Goal: Information Seeking & Learning: Learn about a topic

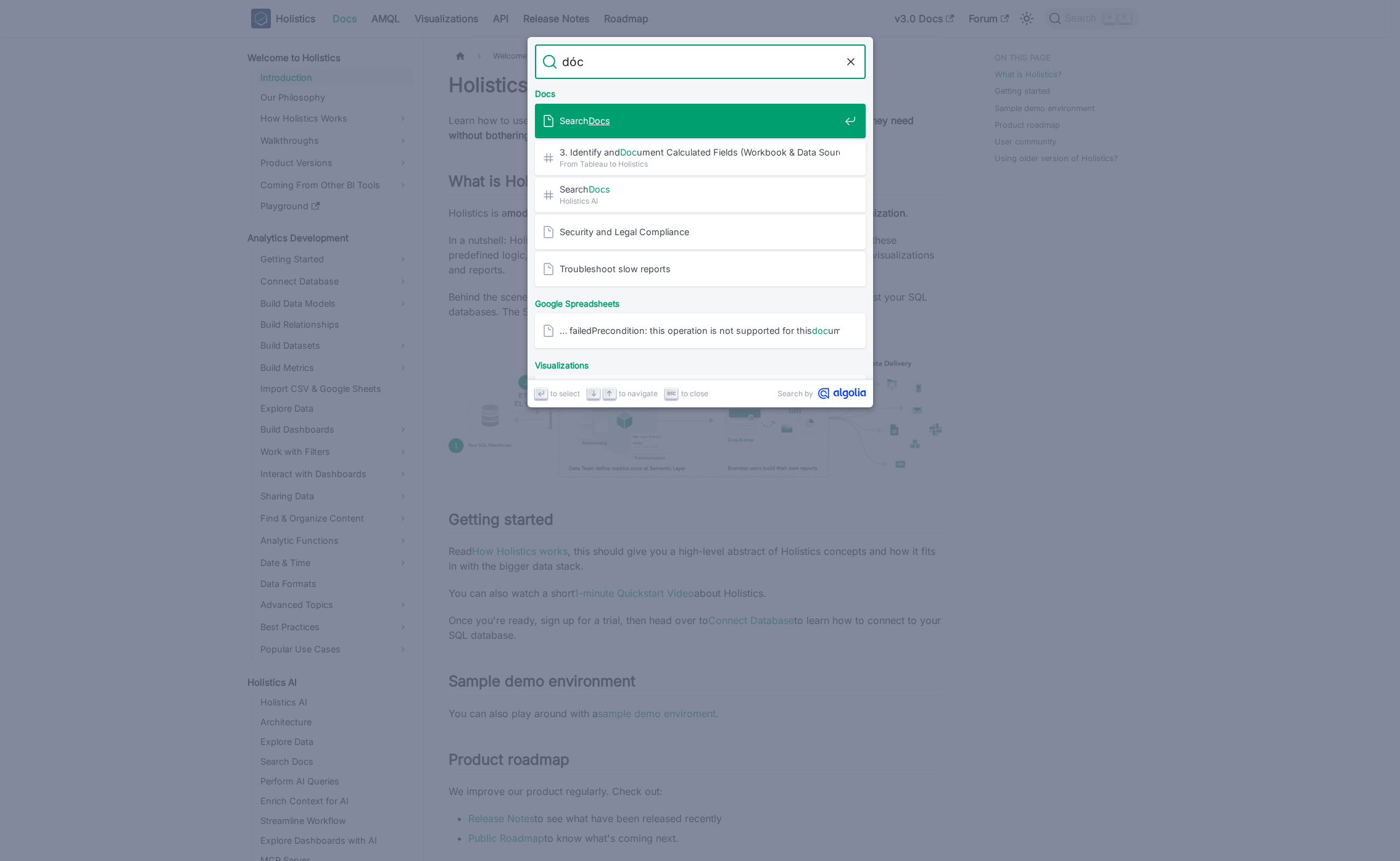
type input "docs"
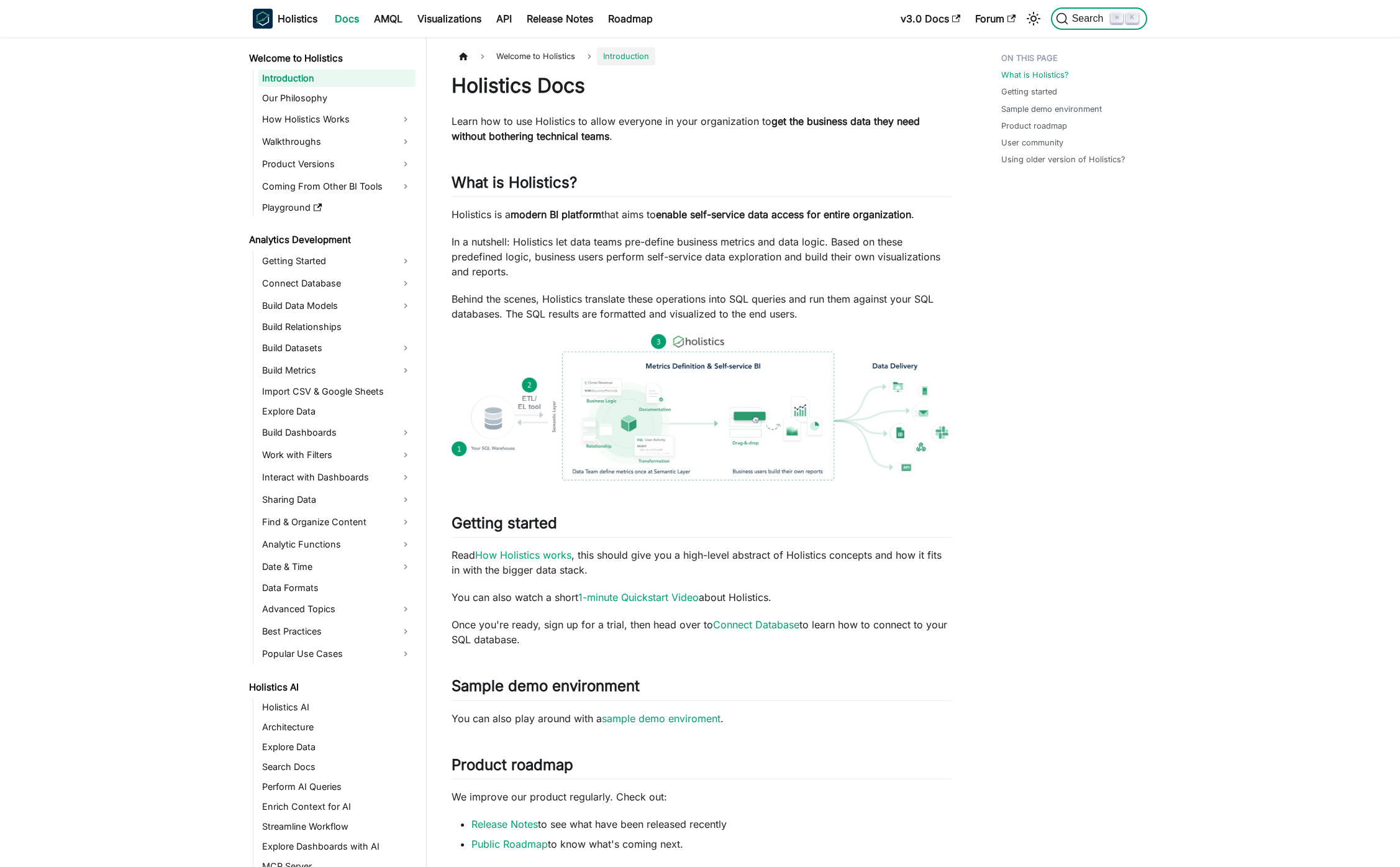
click at [1098, 26] on button "Search ⌘ K" at bounding box center [1099, 19] width 96 height 22
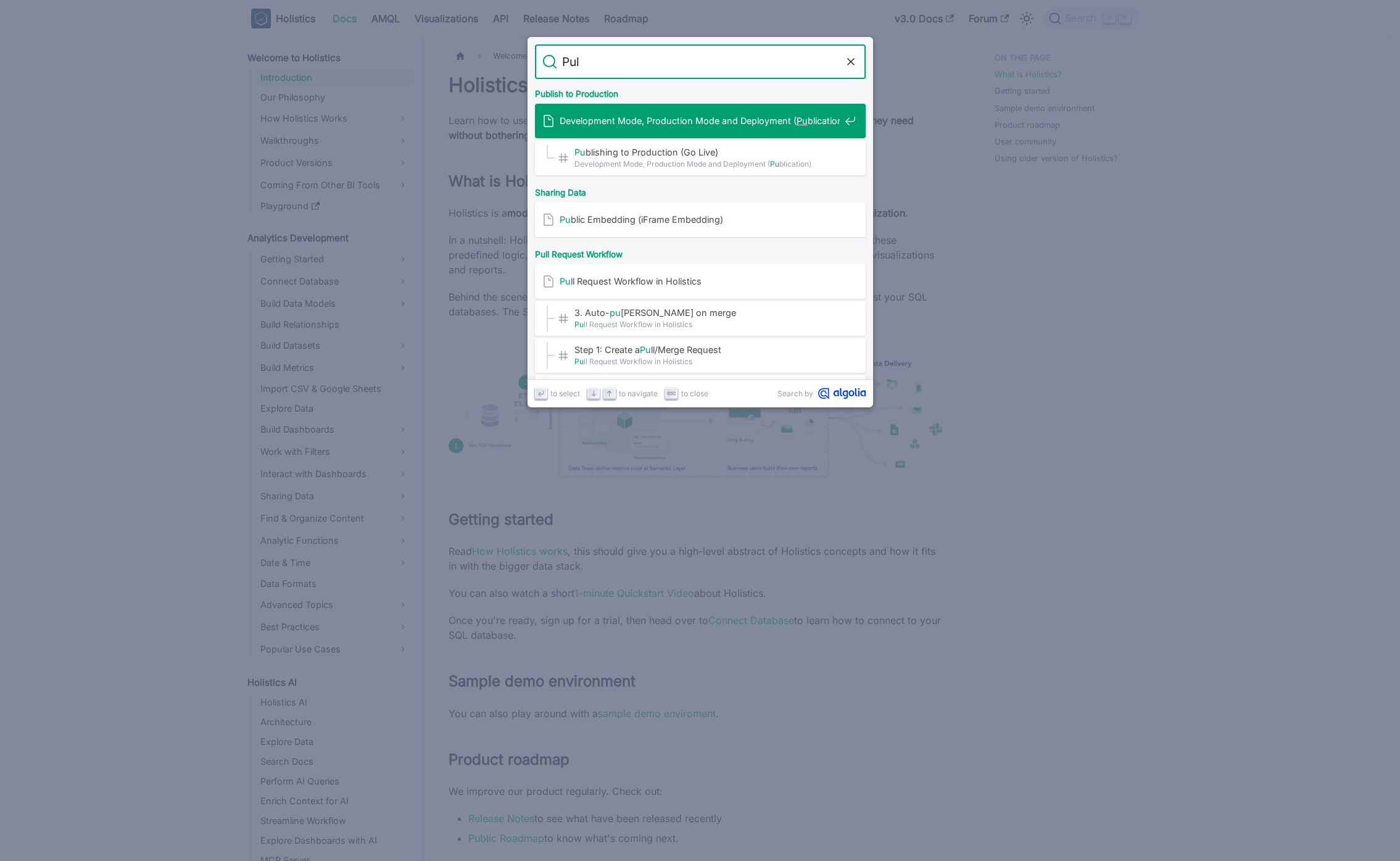
type input "Pull"
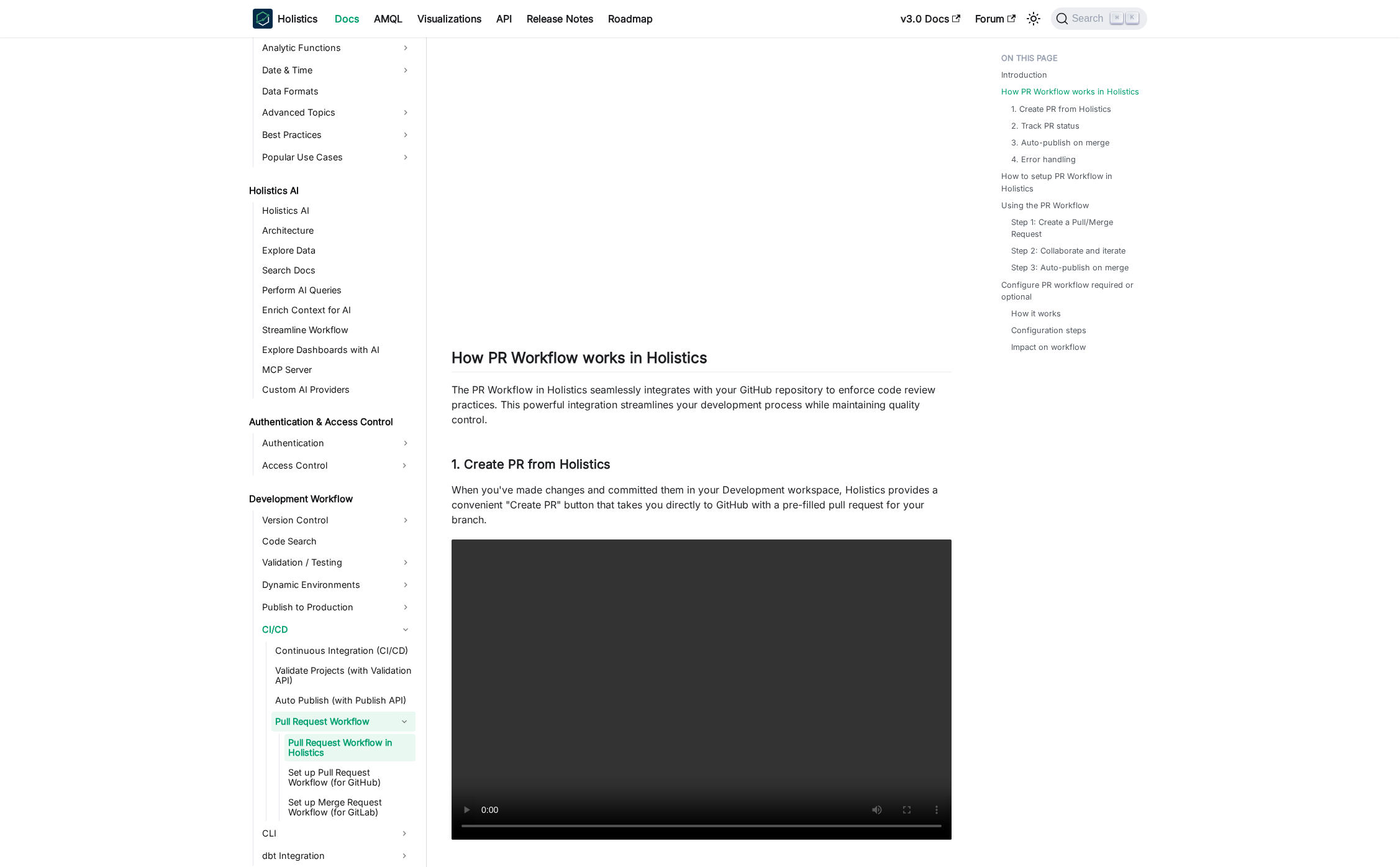
scroll to position [551, 0]
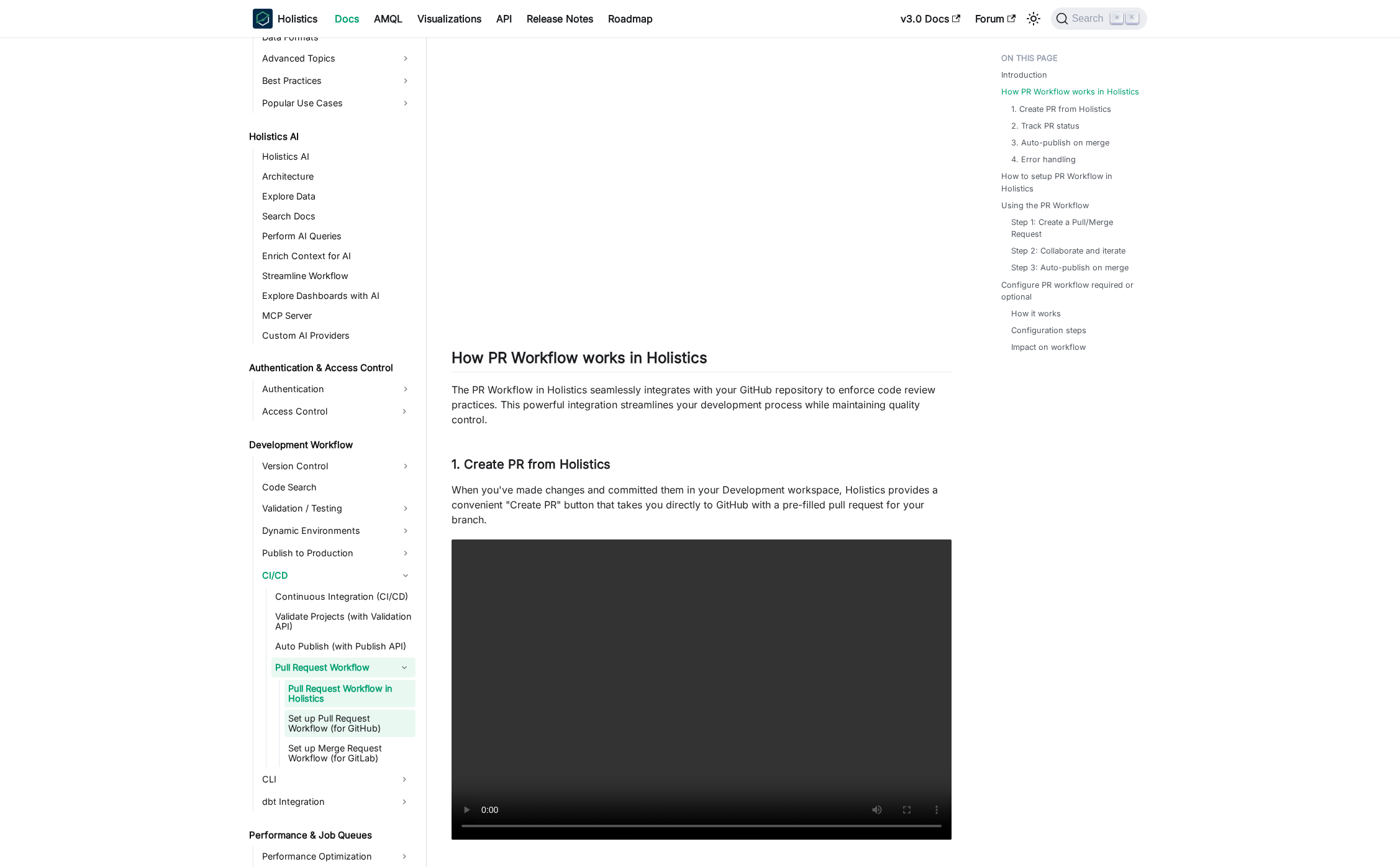
click at [357, 721] on link "Set up Pull Request Workflow (for GitHub)" at bounding box center [350, 724] width 131 height 27
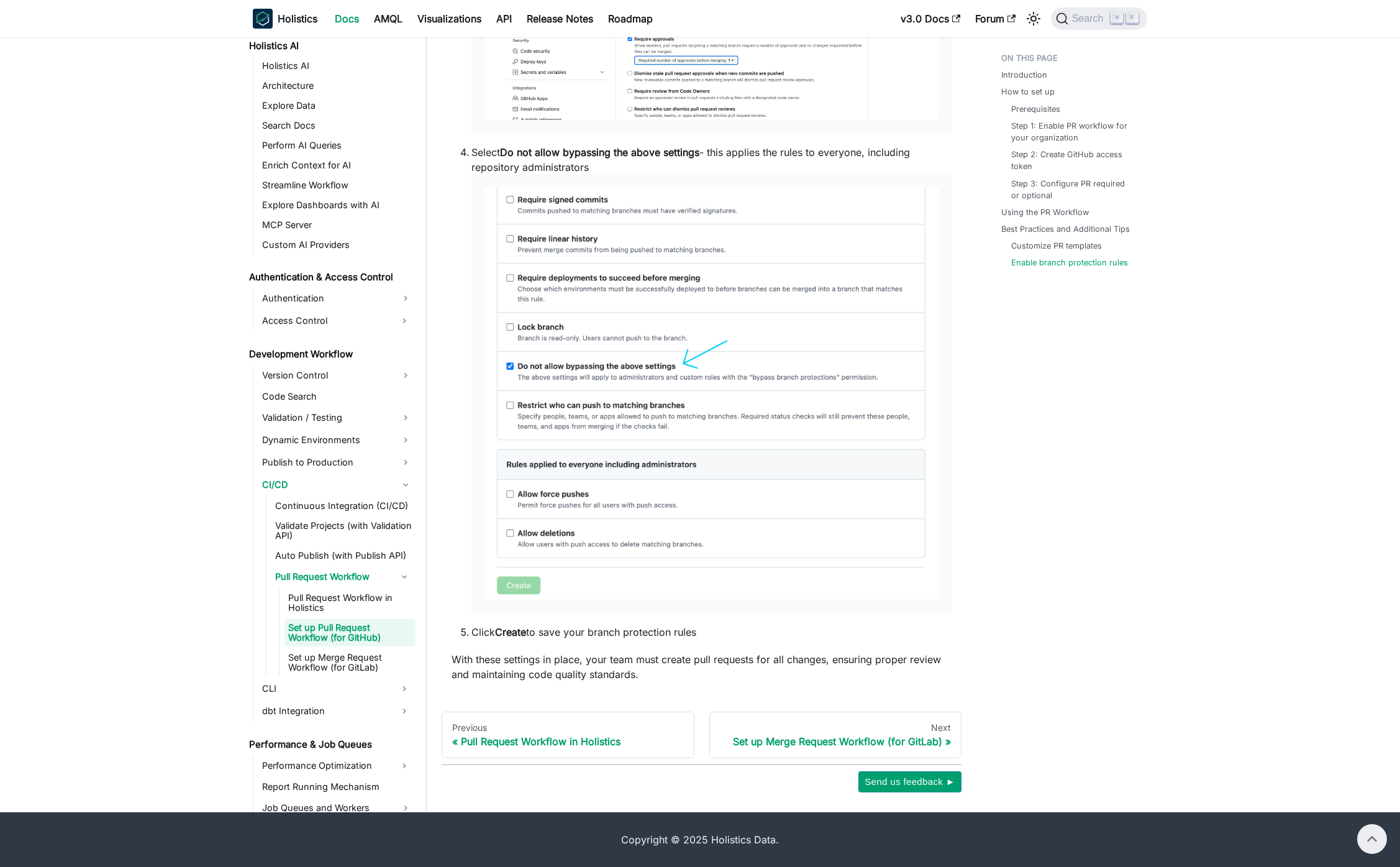
scroll to position [3538, 0]
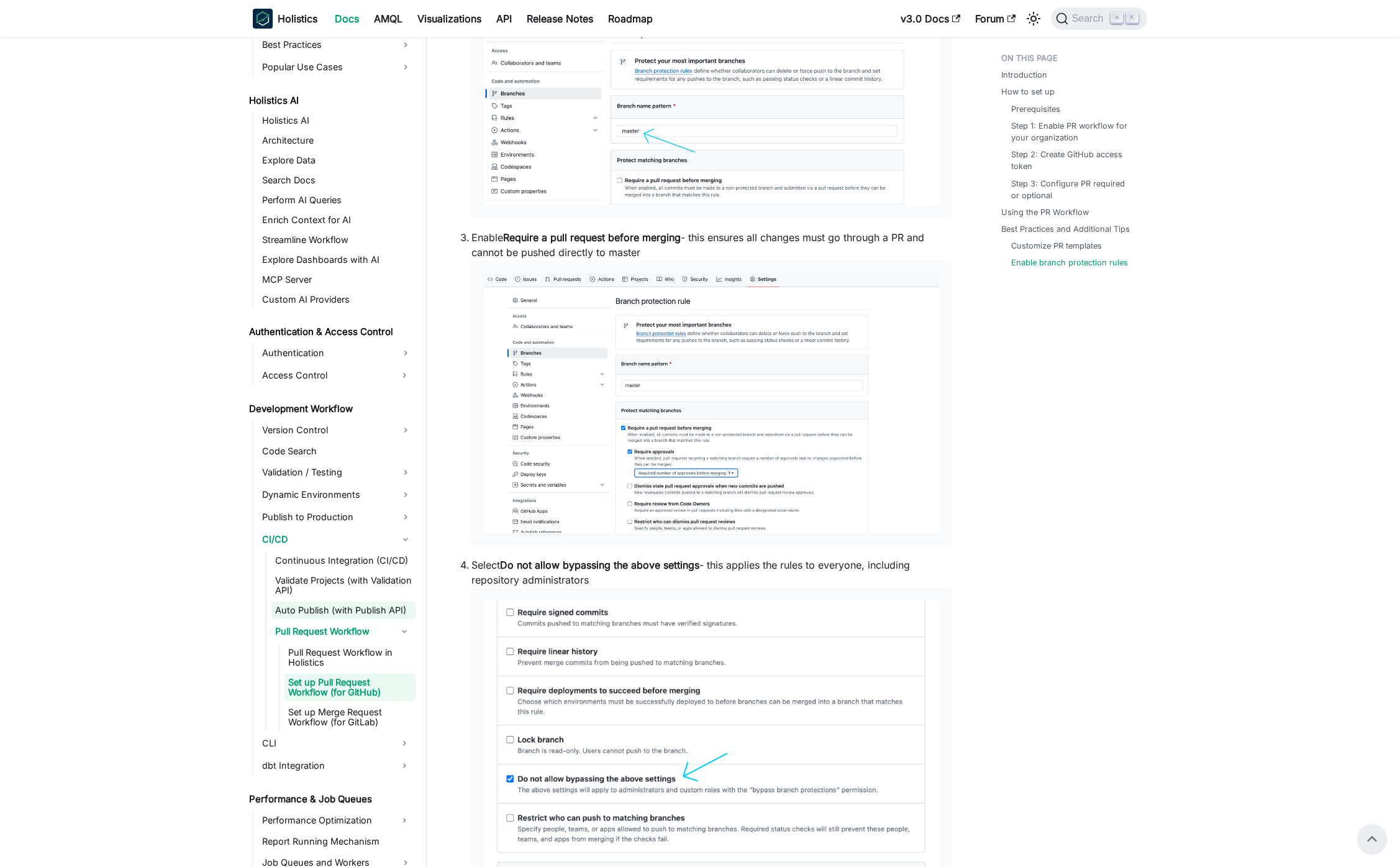
click at [333, 615] on link "Auto Publish (with Publish API)" at bounding box center [344, 610] width 144 height 17
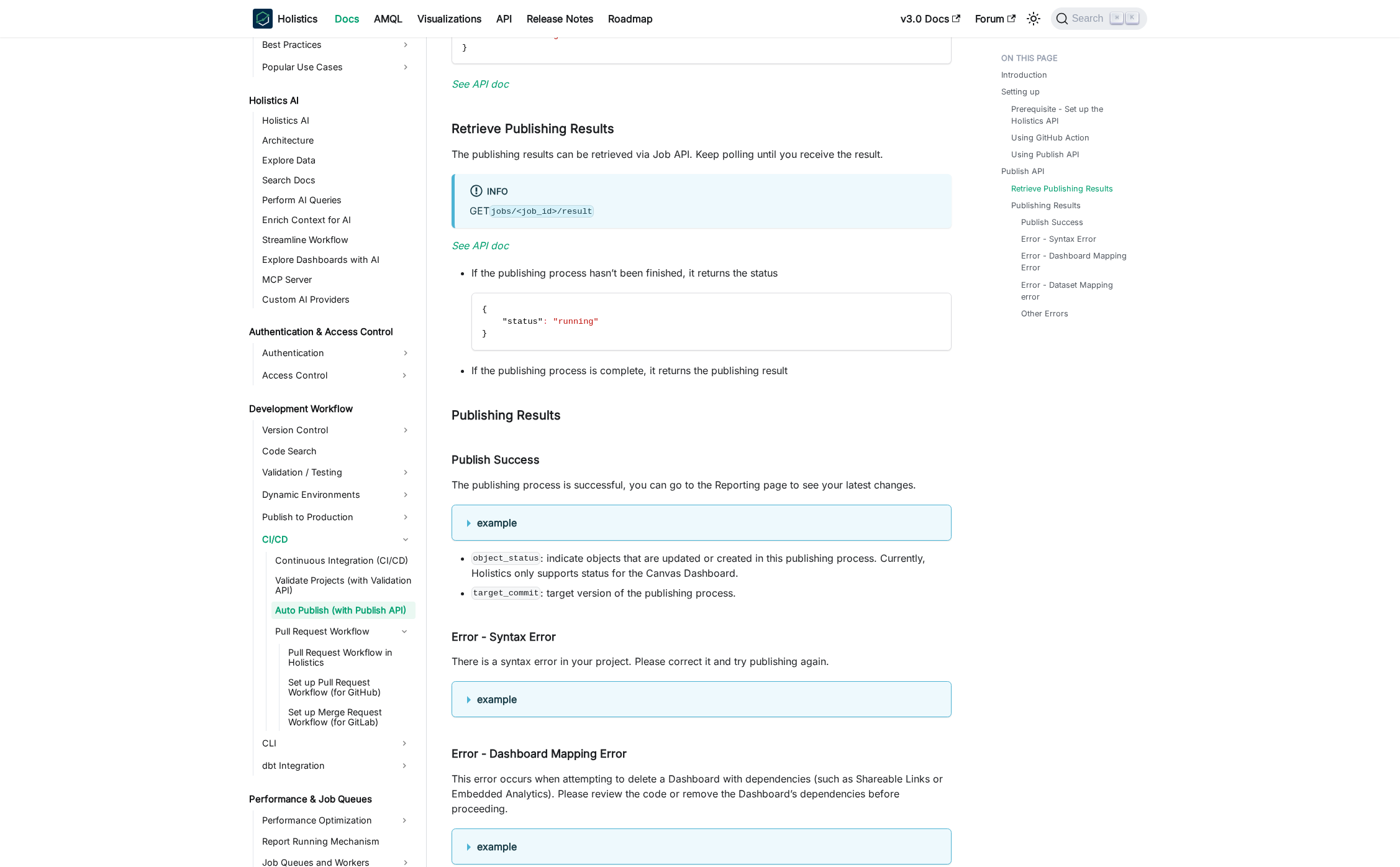
scroll to position [1766, 0]
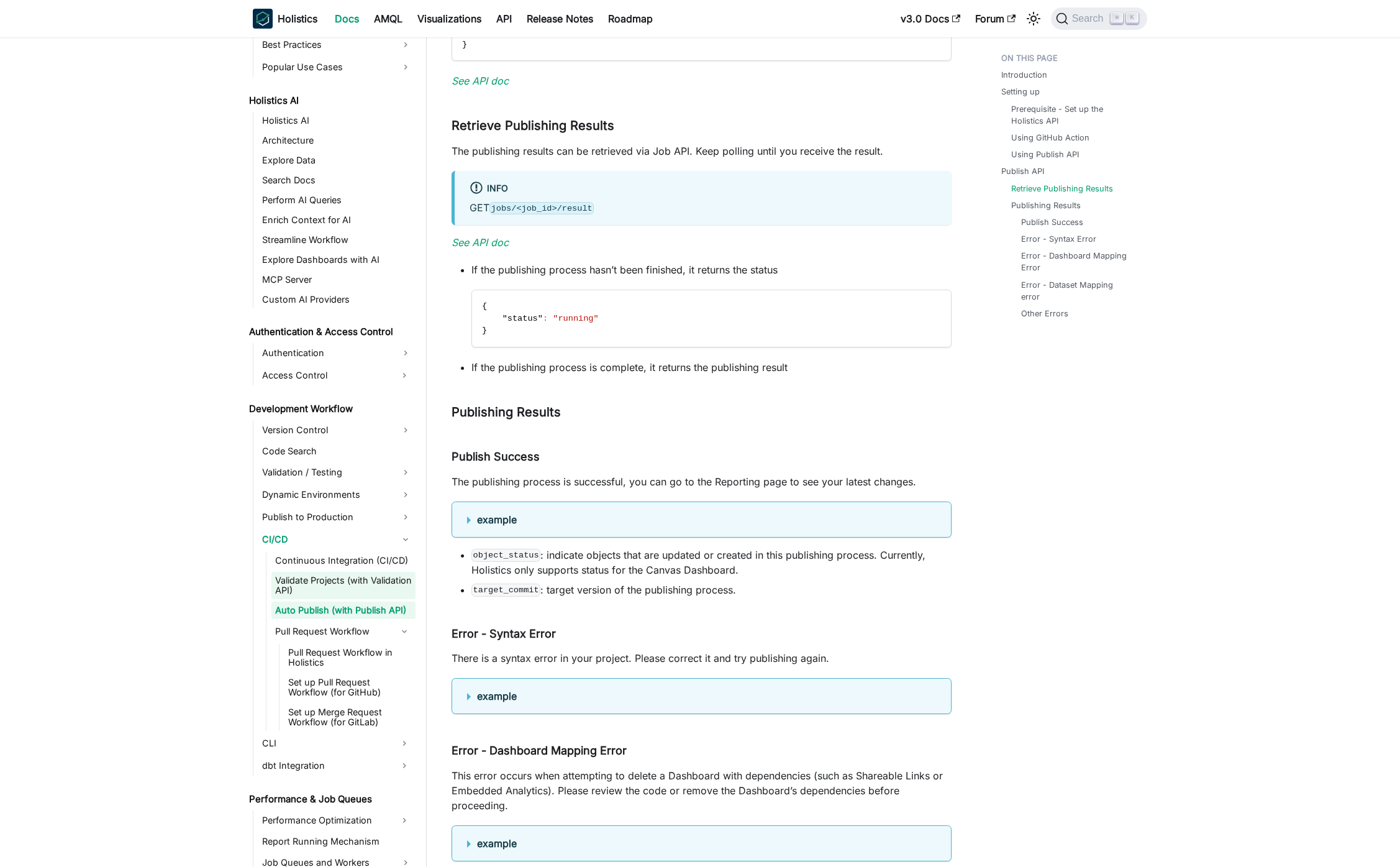
click at [352, 585] on link "Validate Projects (with Validation API)" at bounding box center [344, 585] width 144 height 27
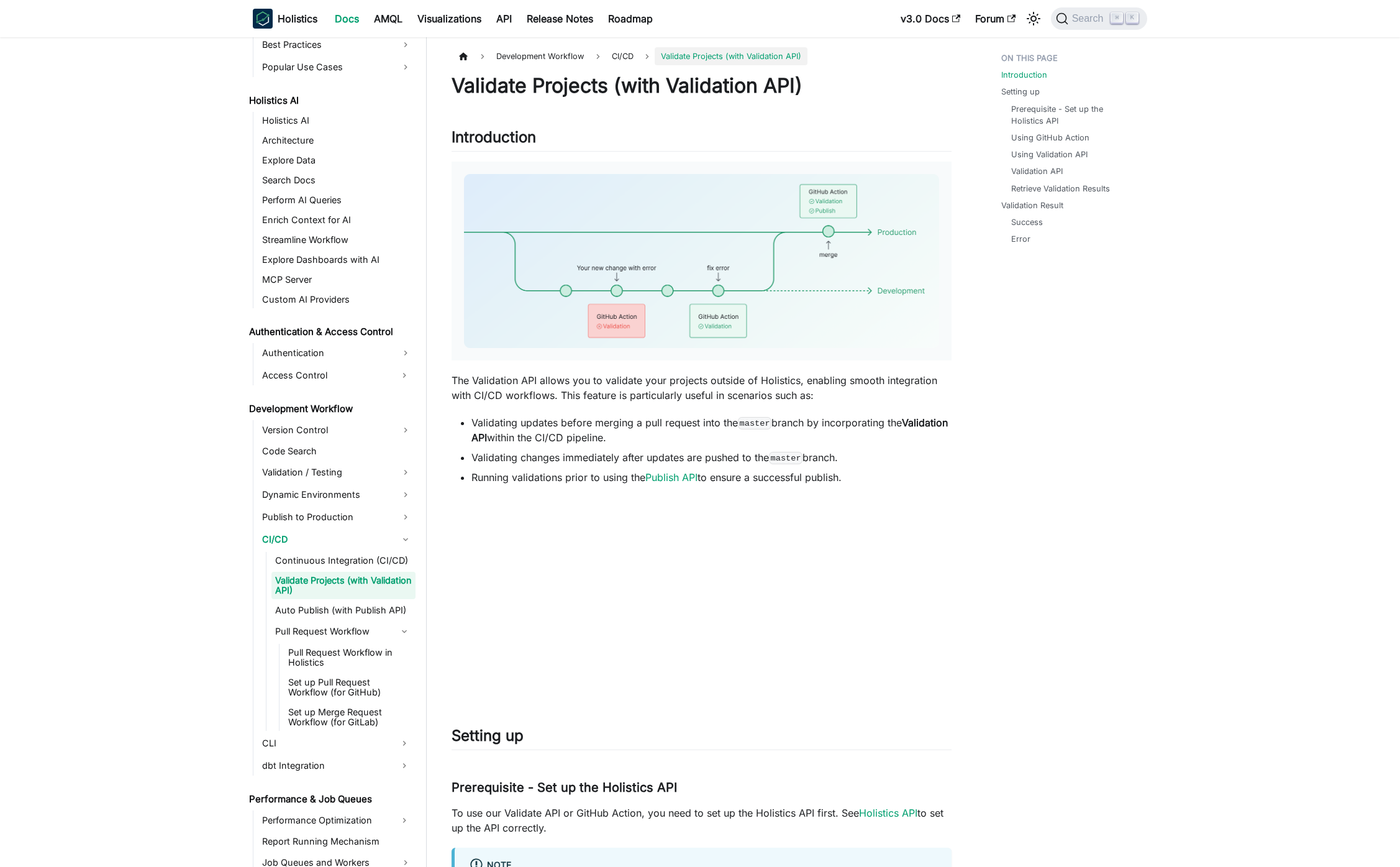
click at [806, 381] on p "The Validation API allows you to validate your projects outside of Holistics, e…" at bounding box center [702, 388] width 500 height 30
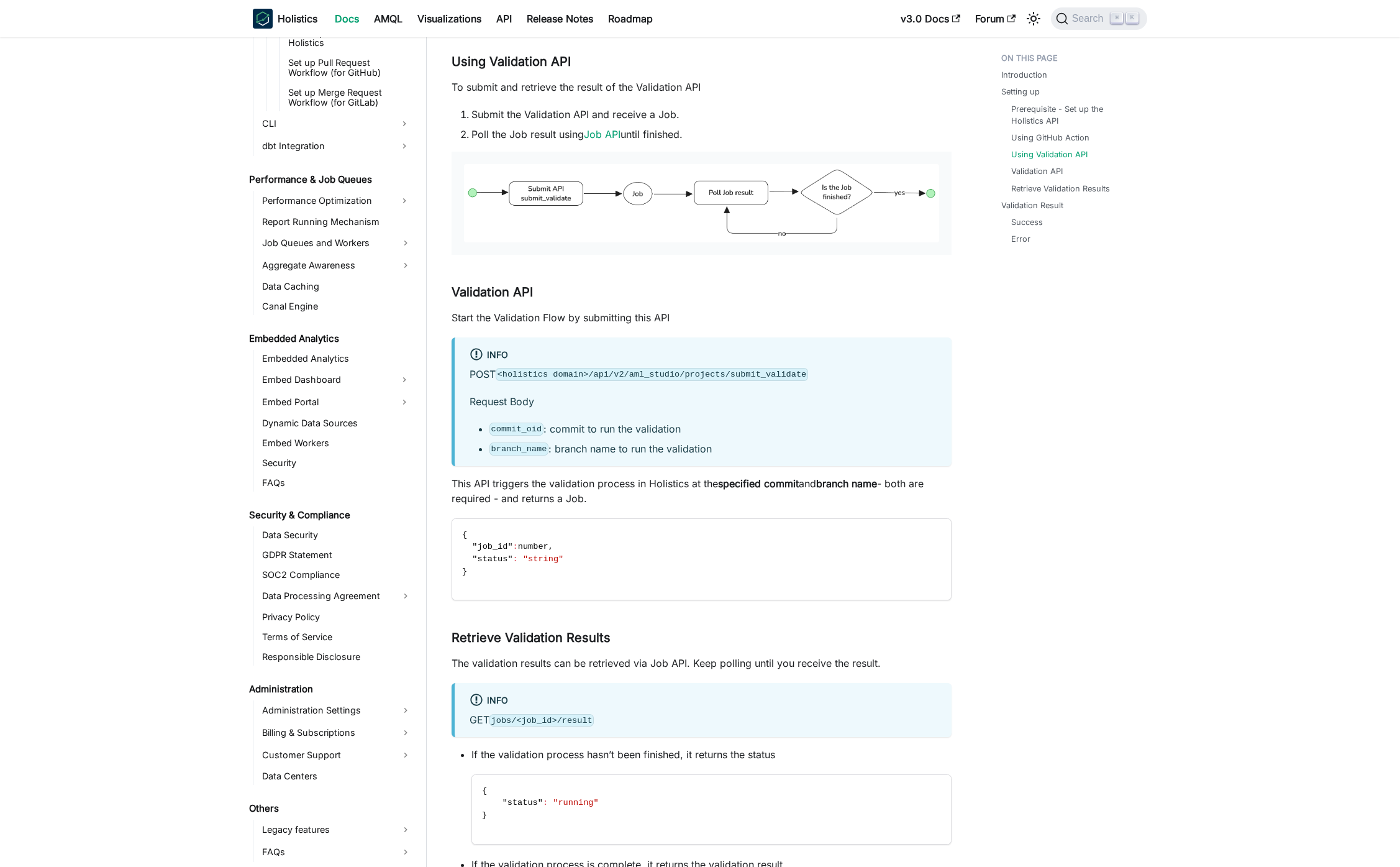
scroll to position [1345, 0]
click at [325, 385] on link "Embed Dashboard" at bounding box center [326, 380] width 135 height 20
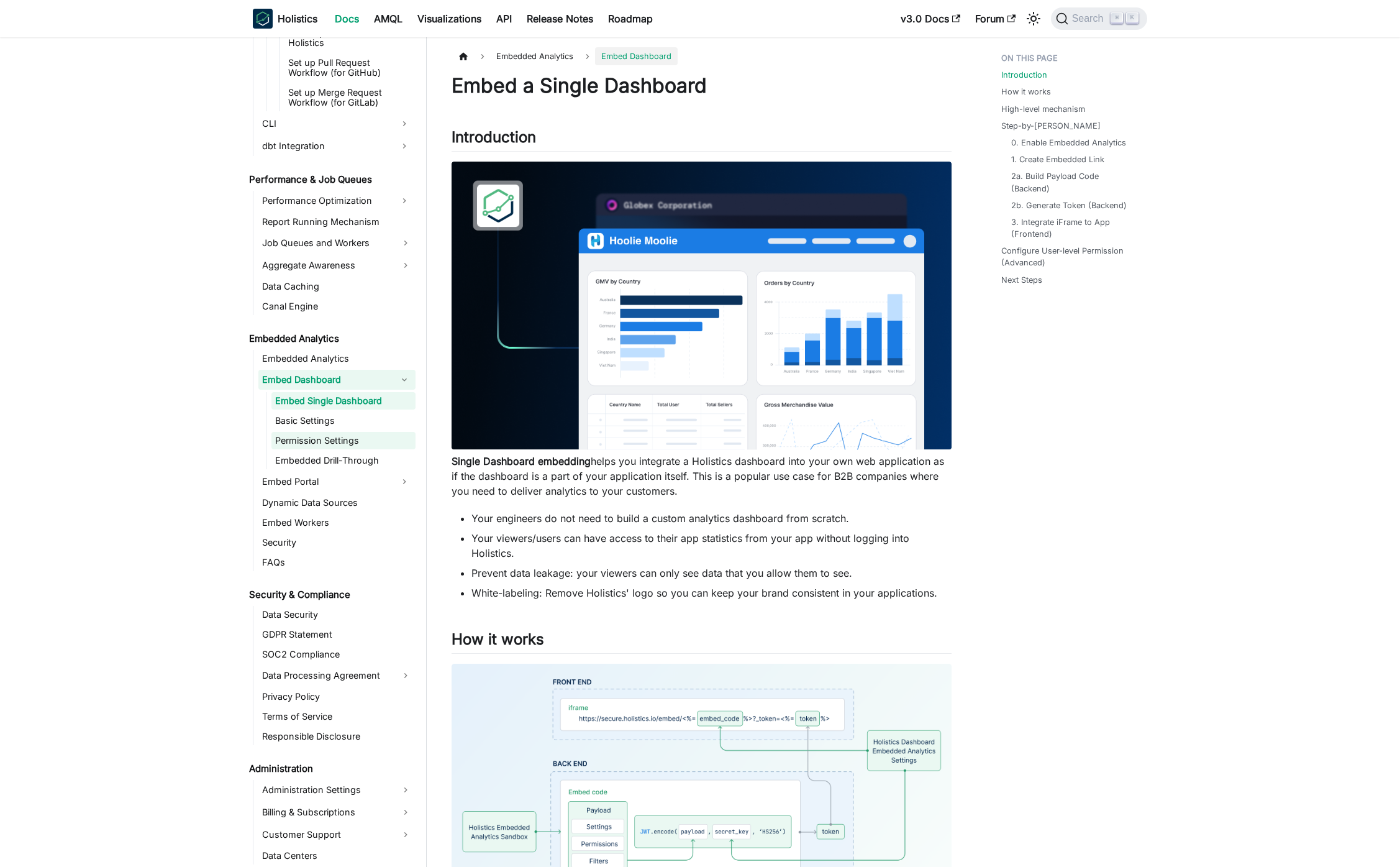
click at [329, 446] on link "Permission Settings" at bounding box center [344, 441] width 144 height 17
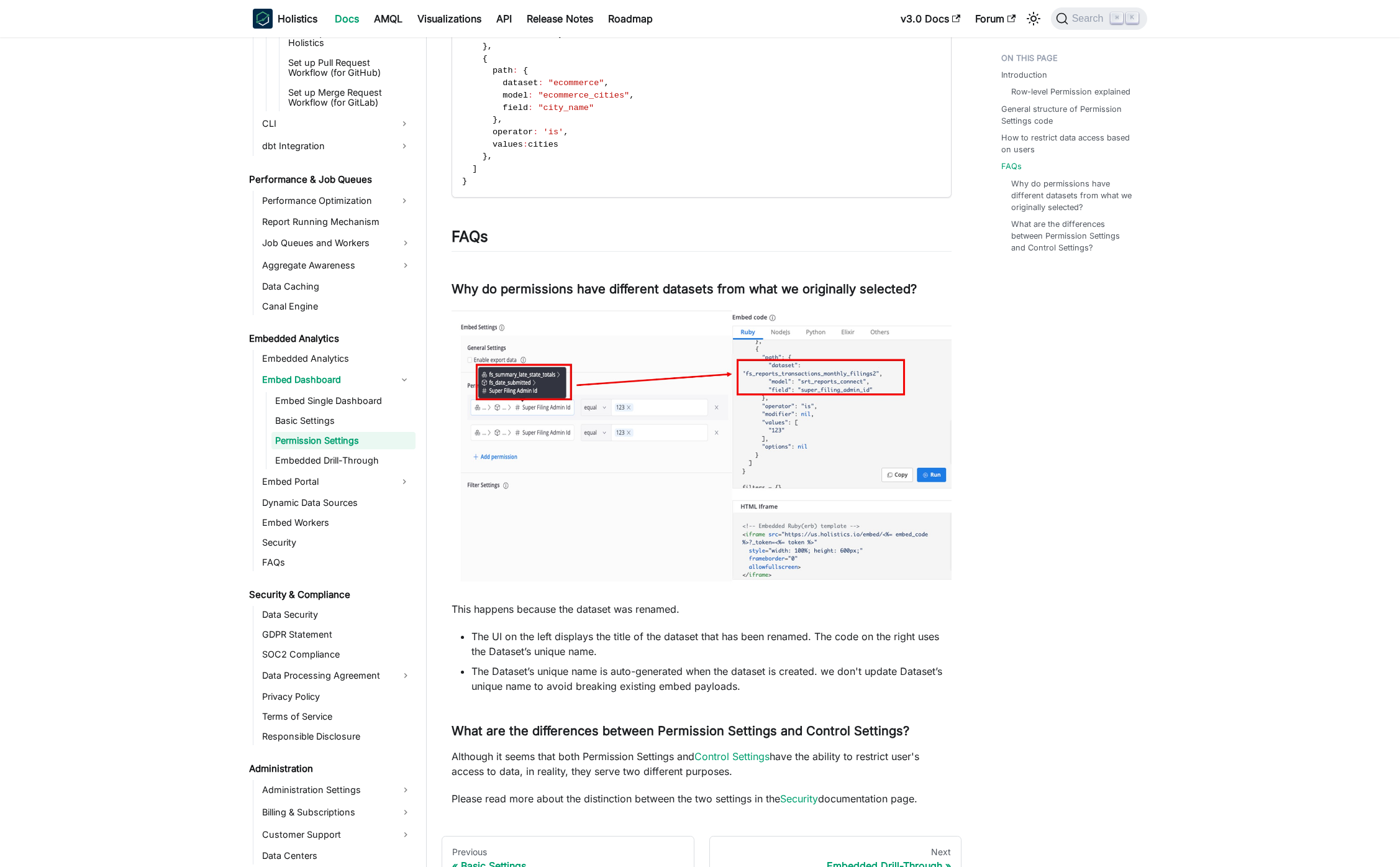
scroll to position [1641, 0]
click at [916, 731] on link "​" at bounding box center [916, 731] width 13 height 15
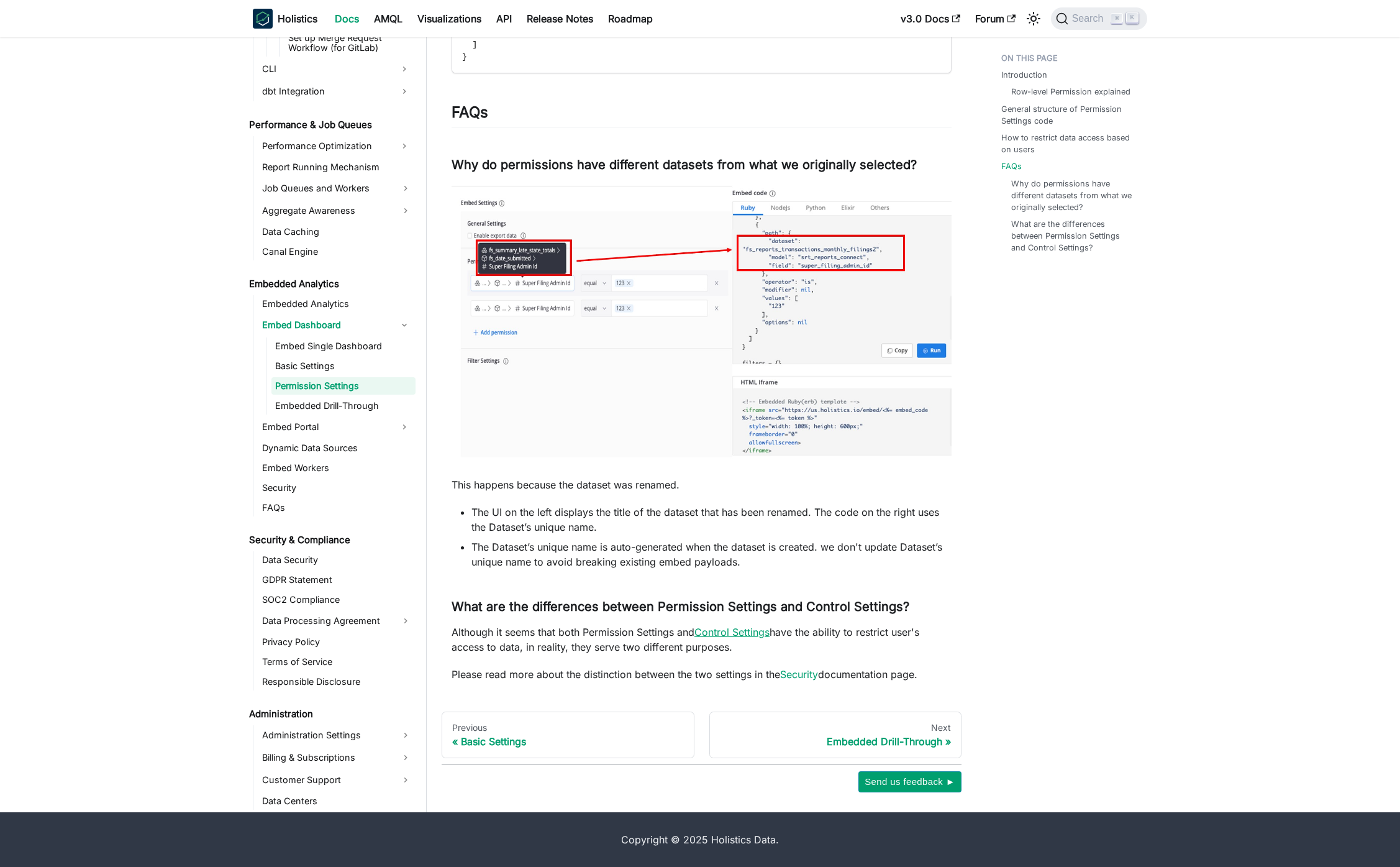
click at [760, 637] on link "Control Settings" at bounding box center [732, 632] width 75 height 12
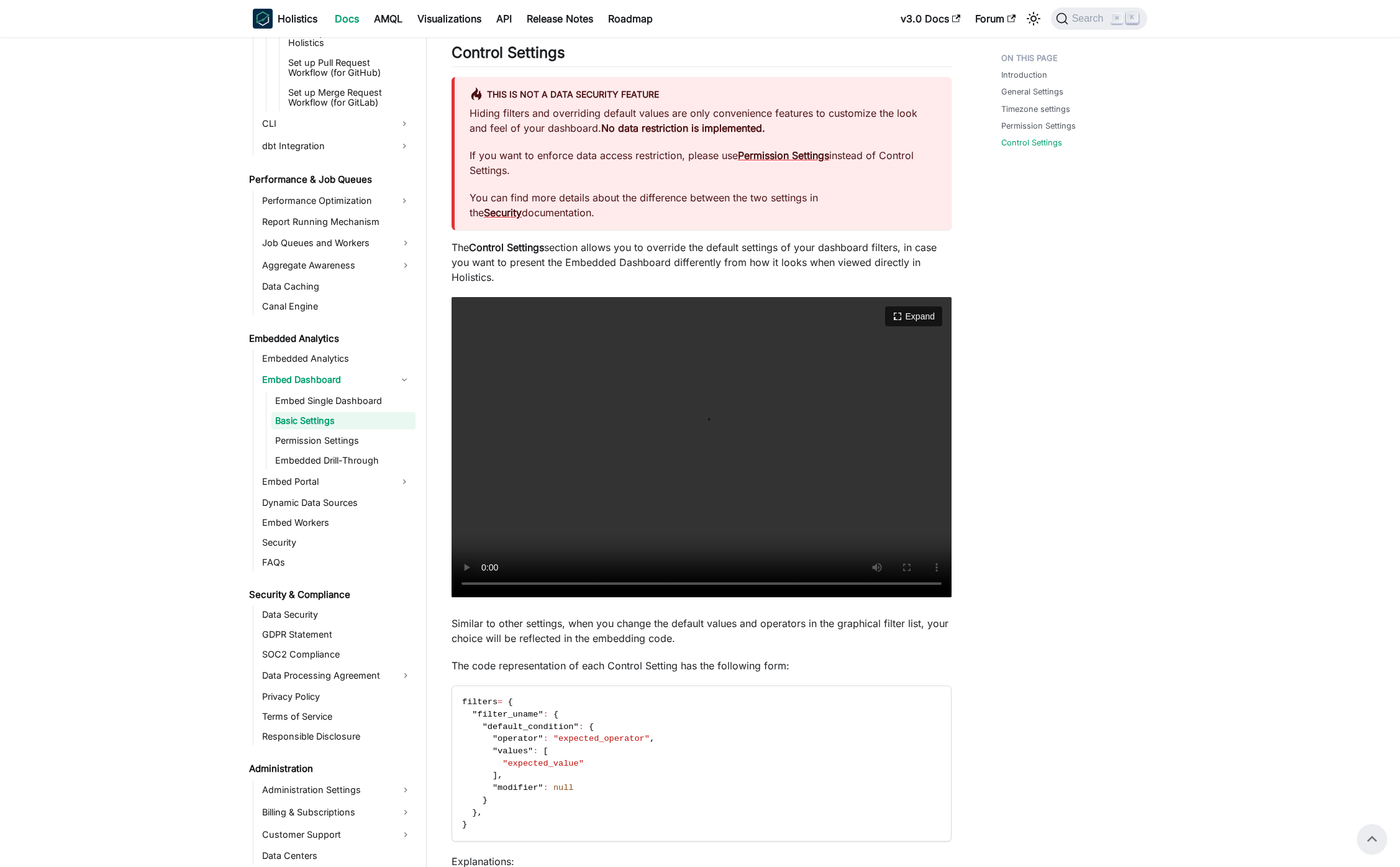
scroll to position [1083, 0]
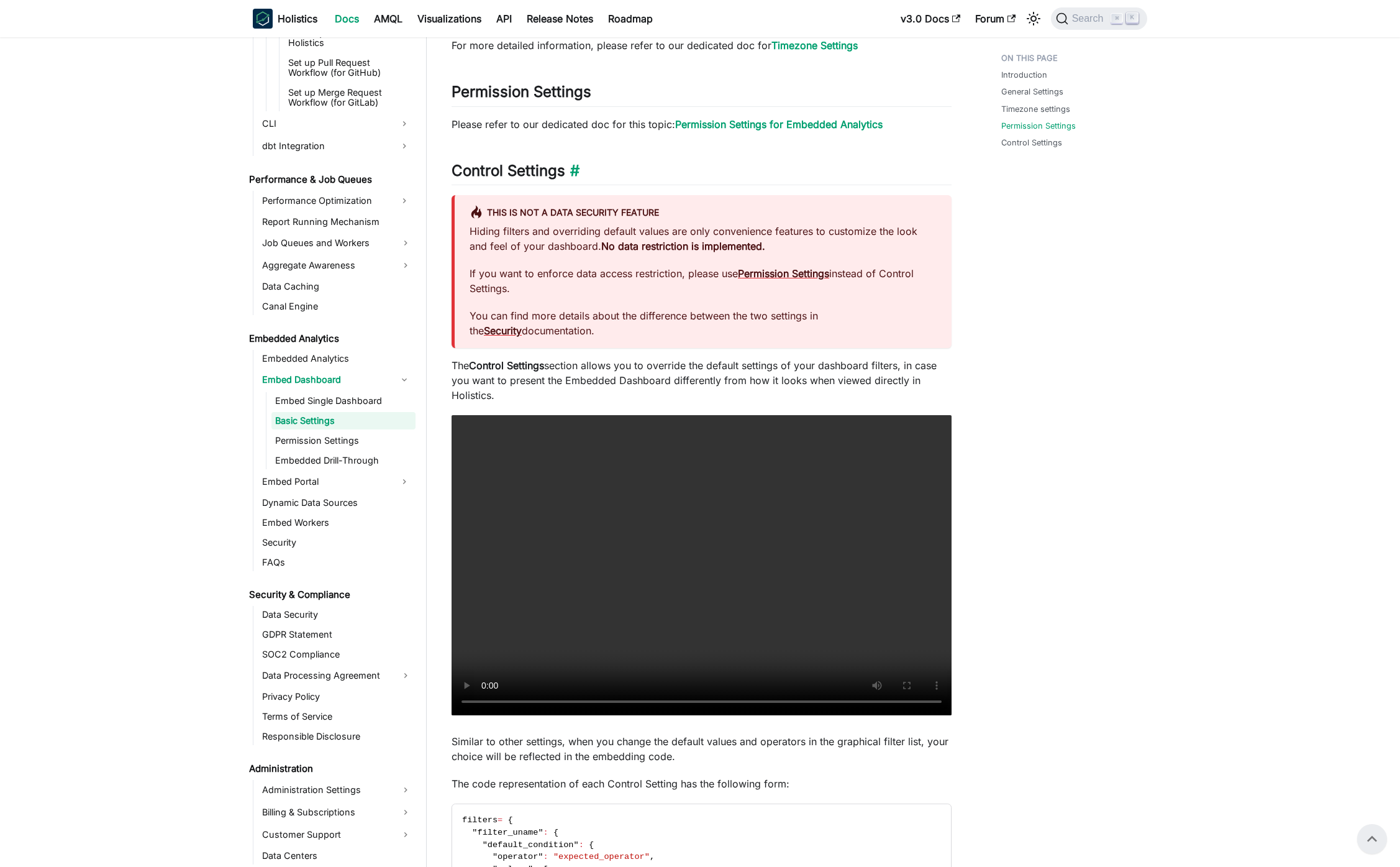
click at [578, 172] on link "​" at bounding box center [572, 170] width 14 height 18
